Goal: Information Seeking & Learning: Learn about a topic

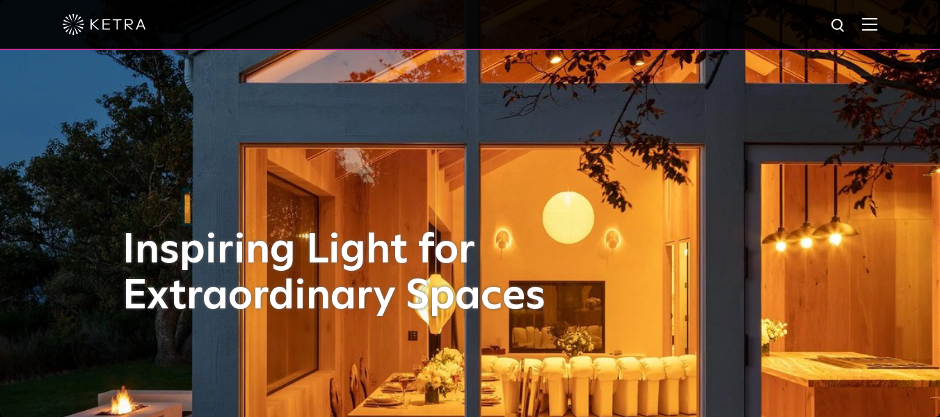
click at [874, 31] on span at bounding box center [869, 24] width 15 height 14
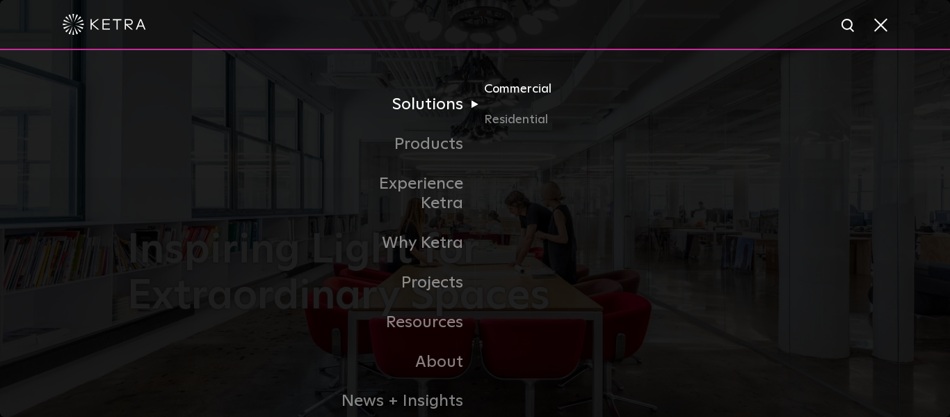
click at [493, 93] on link "Commercial" at bounding box center [551, 94] width 134 height 31
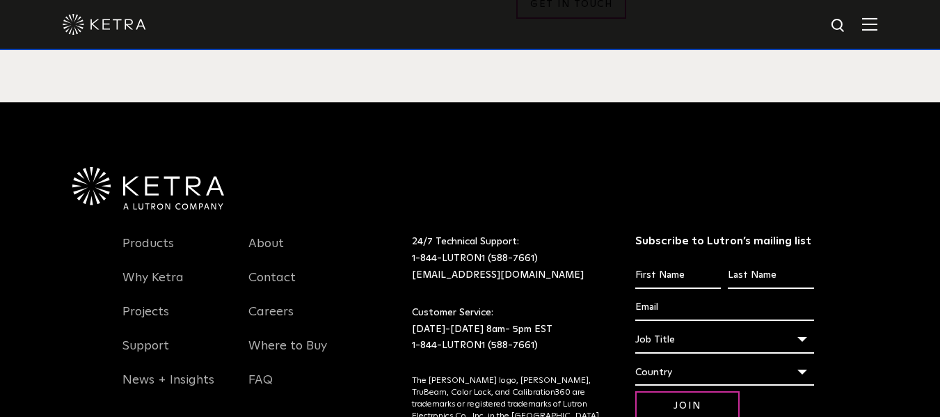
scroll to position [2712, 0]
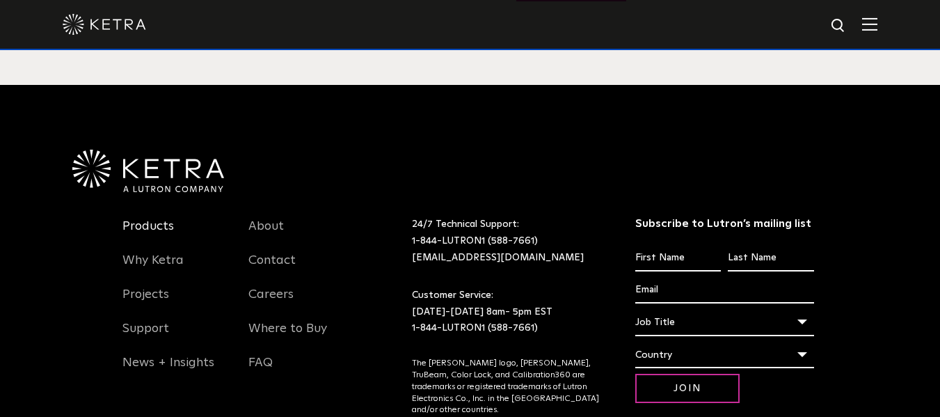
click at [142, 218] on link "Products" at bounding box center [147, 234] width 51 height 32
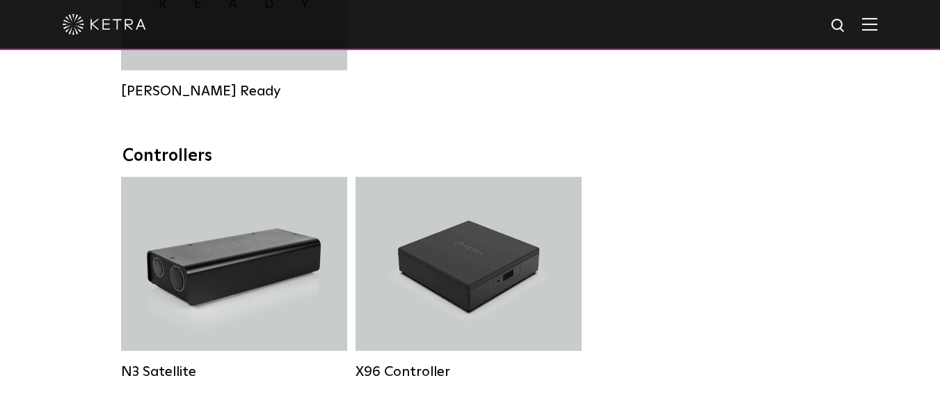
scroll to position [1584, 0]
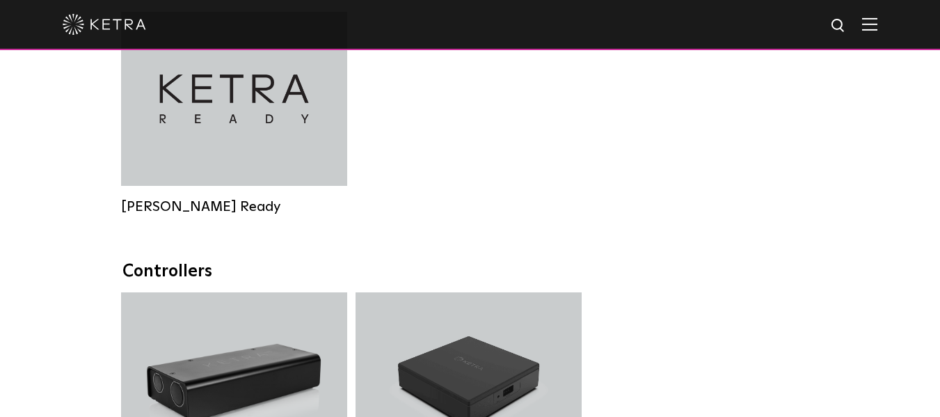
click at [877, 22] on img at bounding box center [869, 23] width 15 height 13
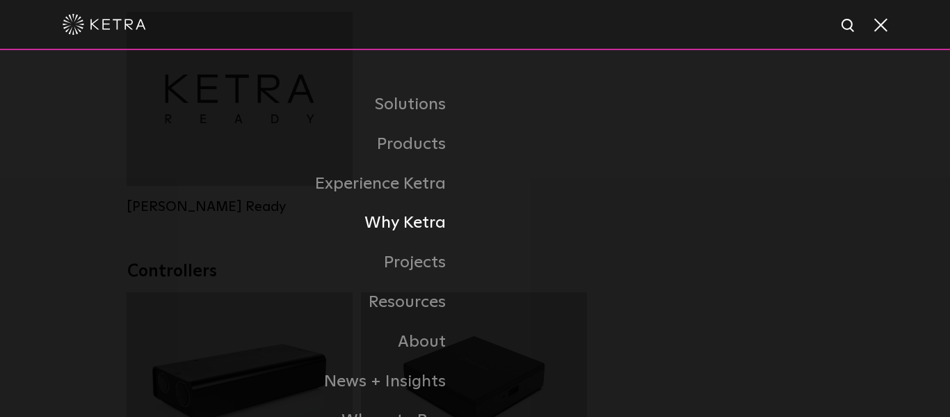
click at [398, 220] on link "Why Ketra" at bounding box center [301, 223] width 348 height 40
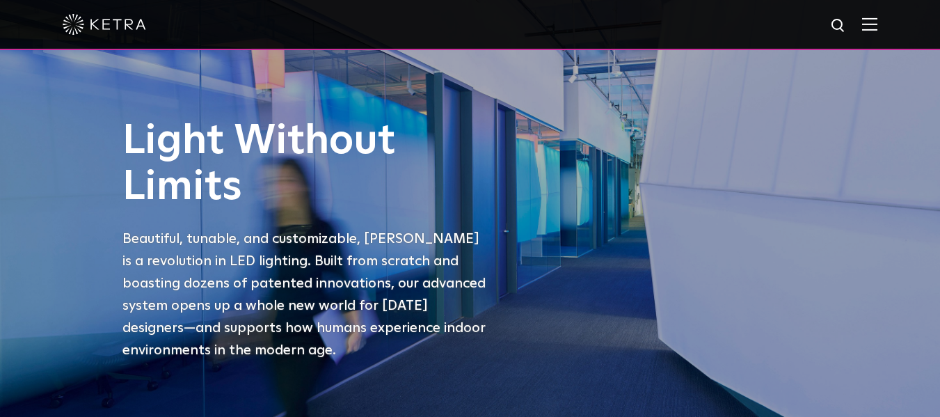
scroll to position [957, 0]
